Goal: Obtain resource: Obtain resource

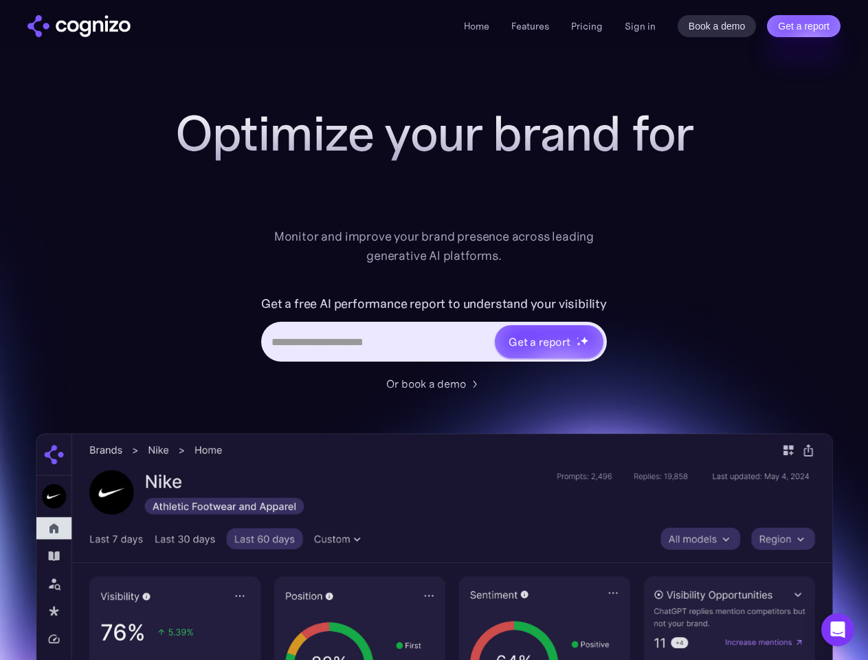
click at [804, 26] on link "Get a report" at bounding box center [804, 26] width 74 height 22
click at [0, 0] on input "Last name *" at bounding box center [0, 0] width 0 height 0
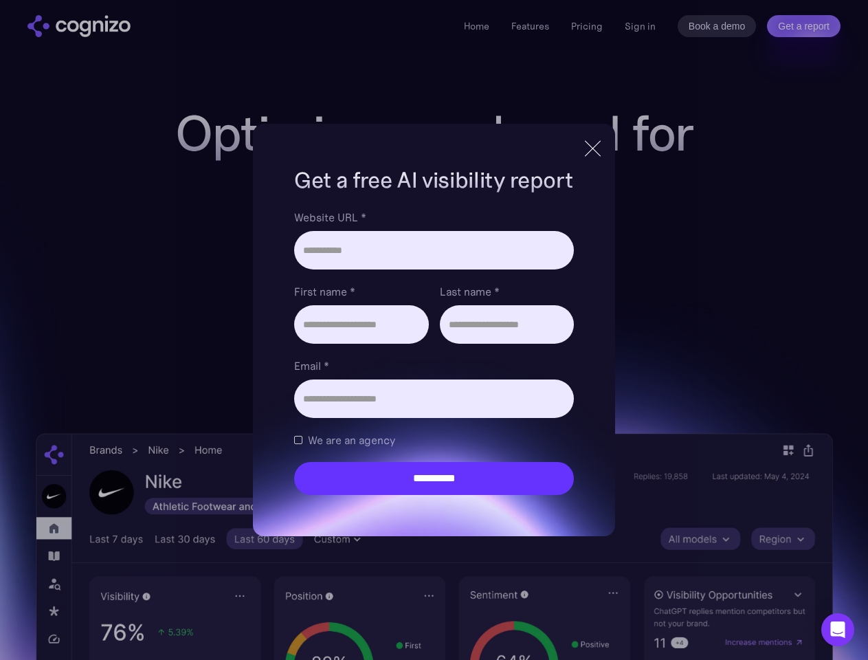
click at [838, 630] on icon "Open Intercom Messenger" at bounding box center [838, 629] width 14 height 16
